Goal: Transaction & Acquisition: Purchase product/service

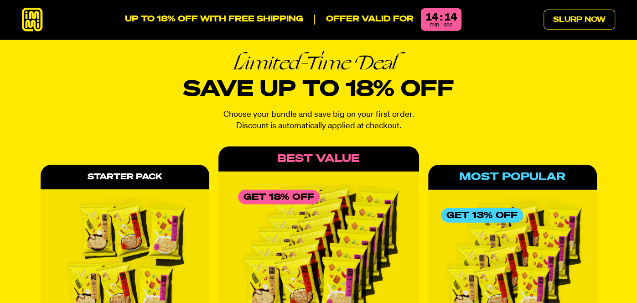
scroll to position [4037, 0]
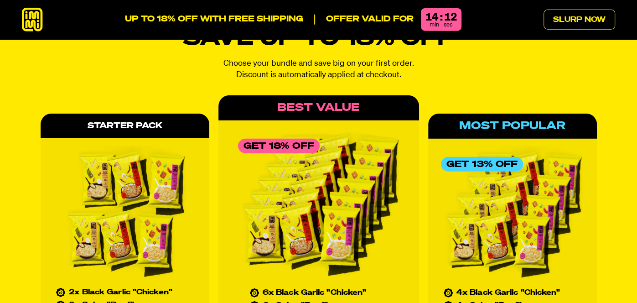
click at [299, 95] on div "Best Value" at bounding box center [318, 107] width 201 height 25
click at [346, 95] on div "Best Value" at bounding box center [318, 107] width 201 height 25
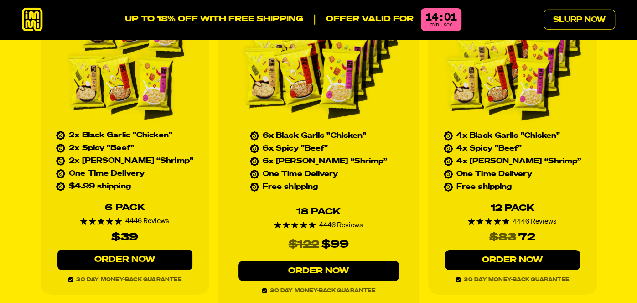
scroll to position [4201, 0]
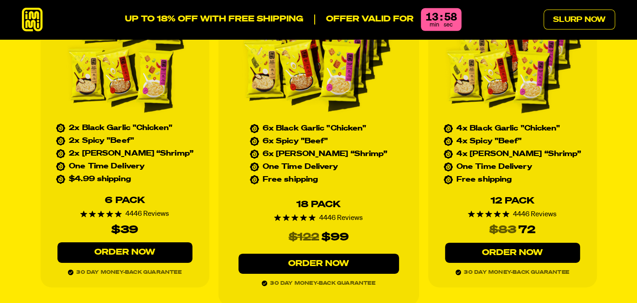
click at [327, 253] on link "Order Now" at bounding box center [318, 263] width 160 height 21
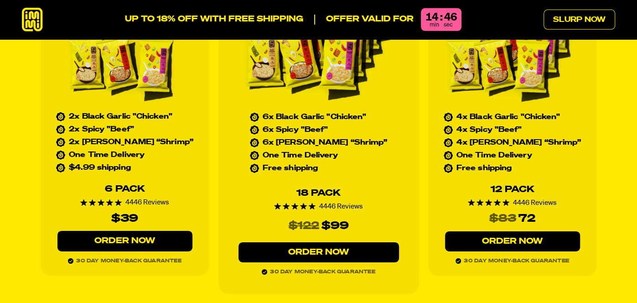
scroll to position [4284, 0]
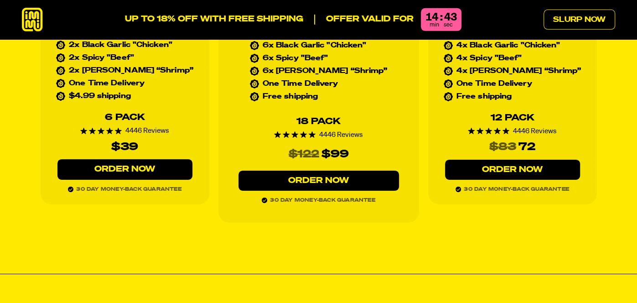
click at [306, 170] on link "Order Now" at bounding box center [318, 180] width 160 height 21
